Goal: Information Seeking & Learning: Stay updated

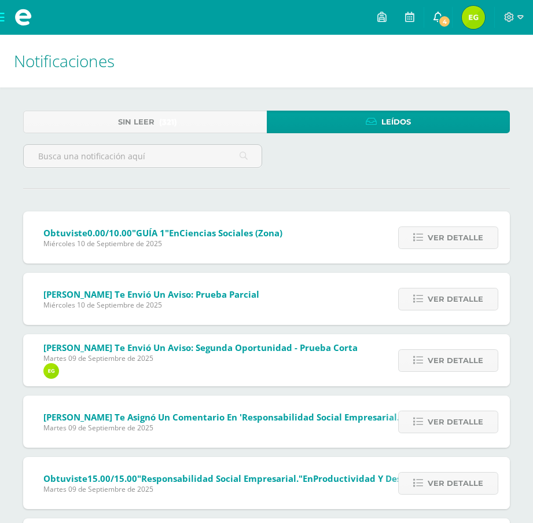
click at [433, 24] on link "4" at bounding box center [438, 17] width 28 height 35
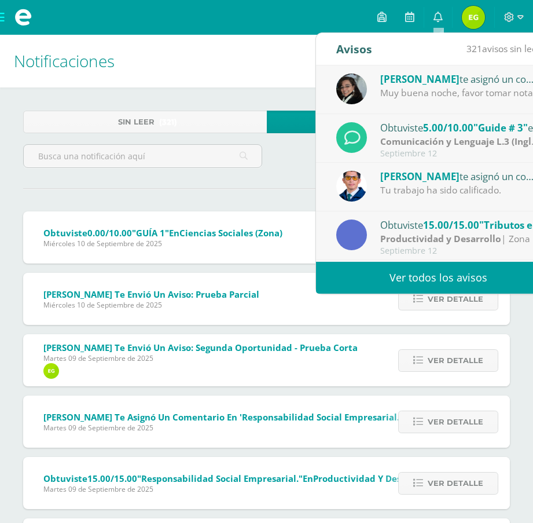
click at [466, 80] on div "[PERSON_NAME] te asignó un comentario en 'Guide # 3' para 'Comunicación y Lengu…" at bounding box center [460, 78] width 161 height 15
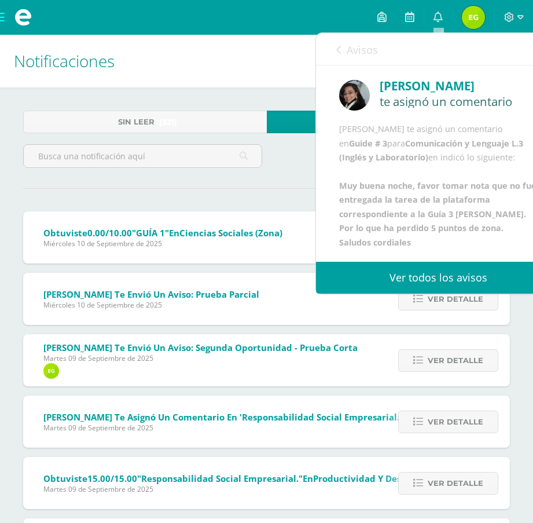
scroll to position [71, 0]
click at [335, 46] on div "Avisos 320 avisos sin leer Avisos" at bounding box center [438, 49] width 245 height 32
click at [340, 46] on icon at bounding box center [338, 49] width 5 height 9
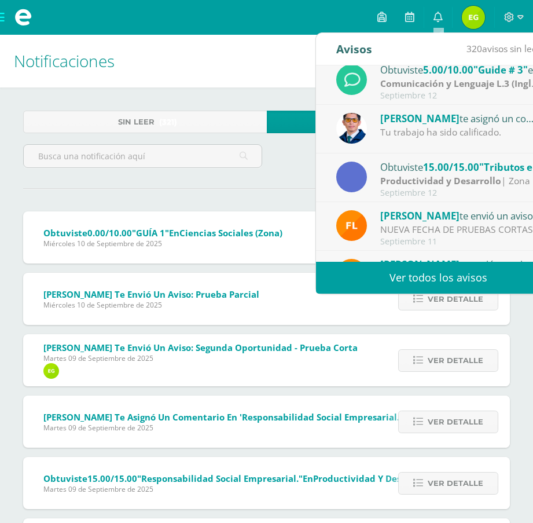
scroll to position [116, 0]
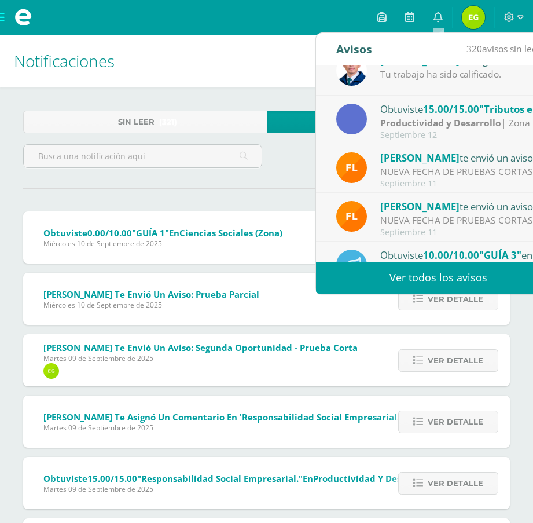
click at [470, 168] on div "NUEVA FECHA DE PRUEBAS CORTAS: Buen día padres de familia La Prueba Corta de CC…" at bounding box center [460, 171] width 161 height 13
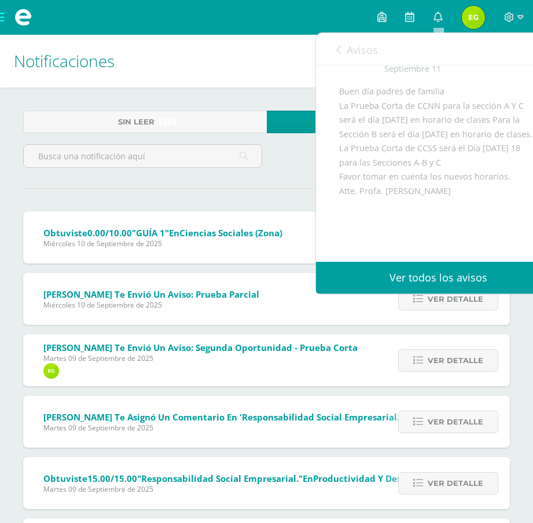
scroll to position [39, 0]
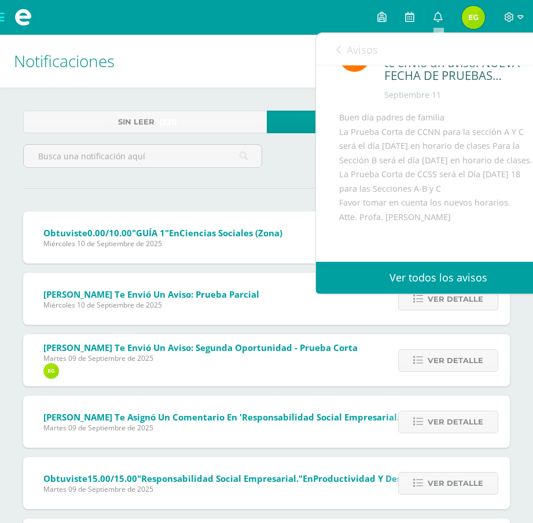
click at [344, 44] on link "Avisos" at bounding box center [357, 49] width 42 height 33
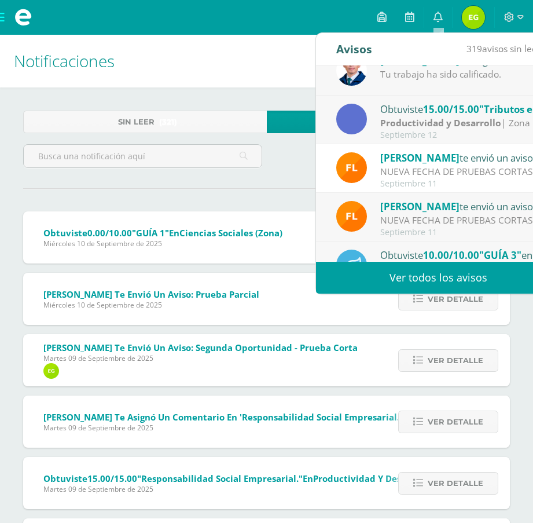
scroll to position [174, 0]
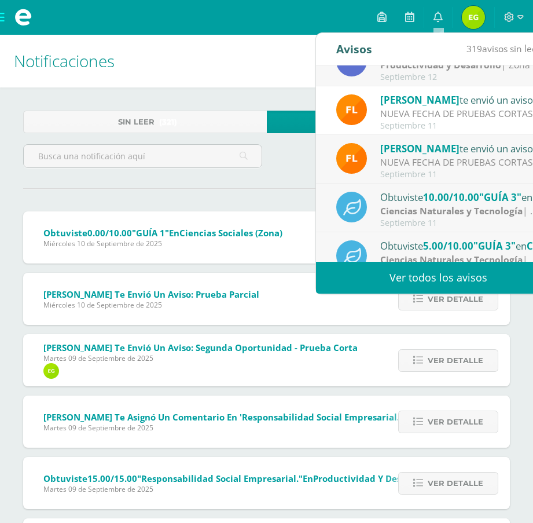
click at [435, 156] on div "NUEVA FECHA DE PRUEBAS CORTAS: Buen día padres de familia La Prueba Corta de CC…" at bounding box center [460, 162] width 161 height 13
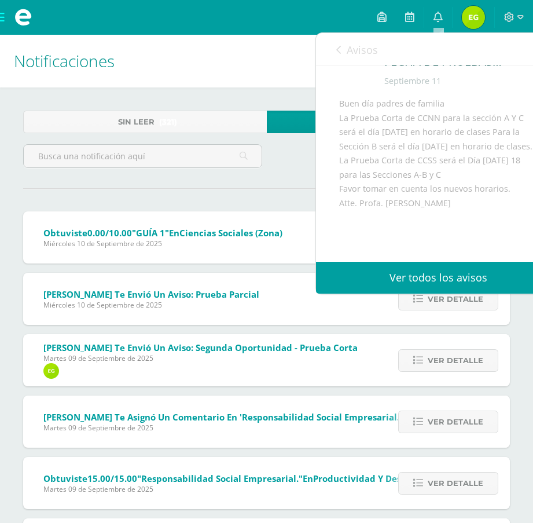
scroll to position [0, 0]
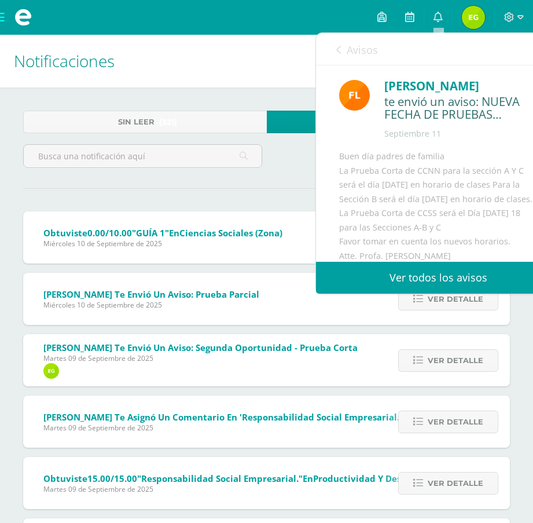
click at [344, 45] on link "Avisos" at bounding box center [357, 49] width 42 height 33
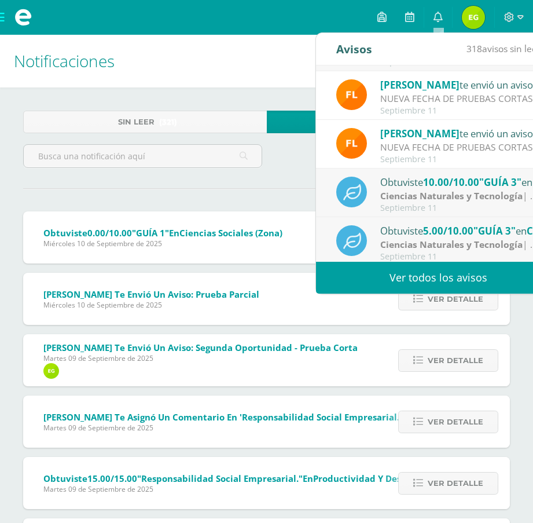
scroll to position [193, 0]
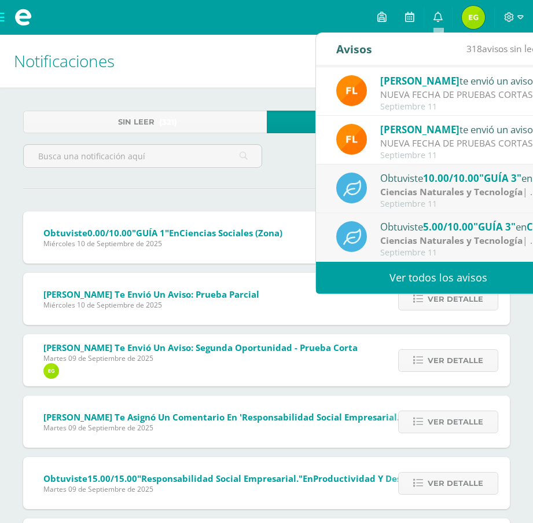
click at [239, 72] on h1 "Notificaciones" at bounding box center [267, 61] width 506 height 53
